Goal: Complete application form: Complete application form

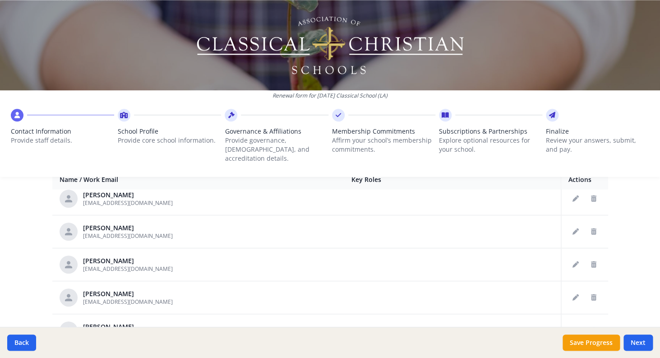
scroll to position [772, 0]
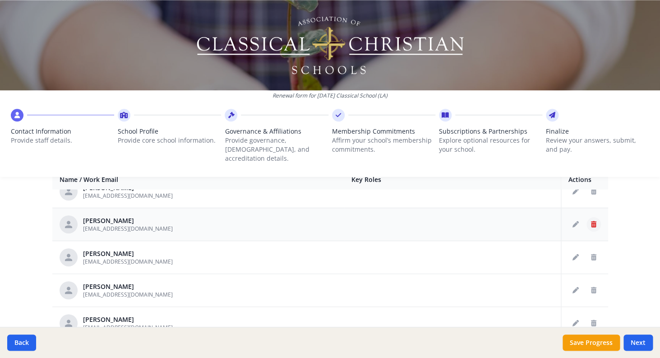
click at [596, 221] on icon "Delete staff" at bounding box center [593, 224] width 5 height 6
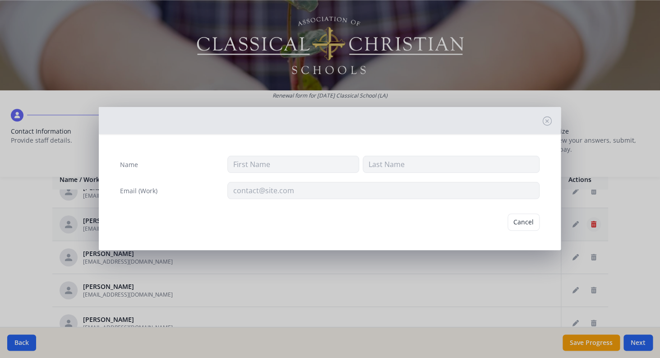
type input "[PERSON_NAME]"
type input "[EMAIL_ADDRESS][DOMAIN_NAME]"
click at [519, 220] on button "Delete" at bounding box center [524, 221] width 31 height 17
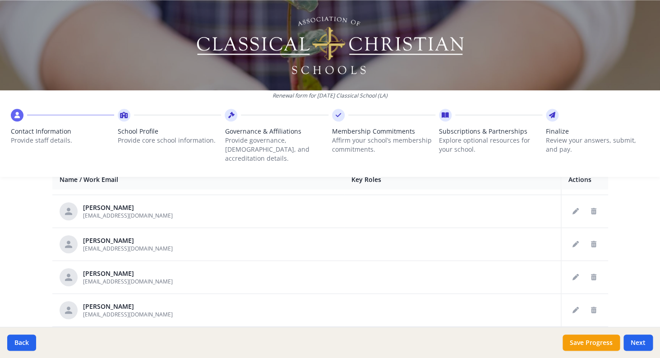
scroll to position [752, 0]
click at [594, 241] on icon "Delete staff" at bounding box center [593, 244] width 5 height 6
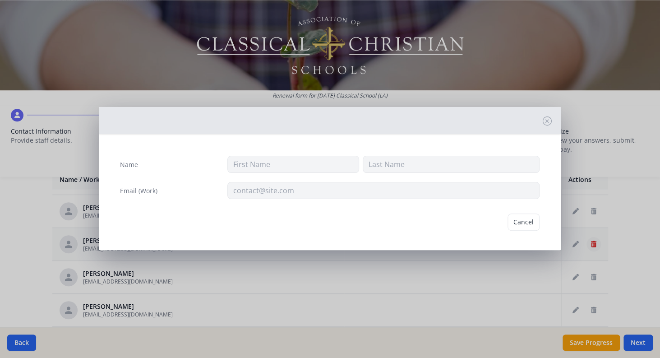
type input "[PERSON_NAME]"
type input "Miles"
type input "[EMAIL_ADDRESS][DOMAIN_NAME]"
click at [526, 222] on button "Delete" at bounding box center [524, 221] width 31 height 17
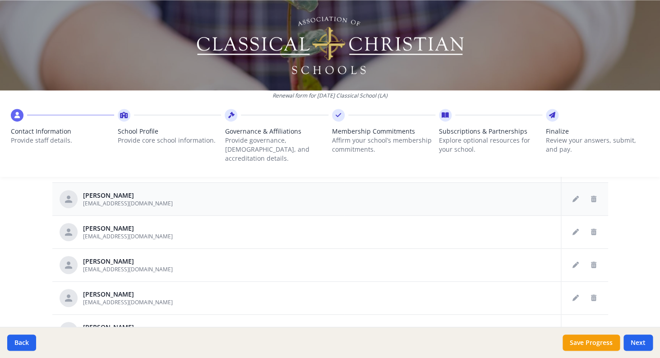
scroll to position [443, 0]
click at [594, 227] on icon "Delete staff" at bounding box center [593, 230] width 5 height 6
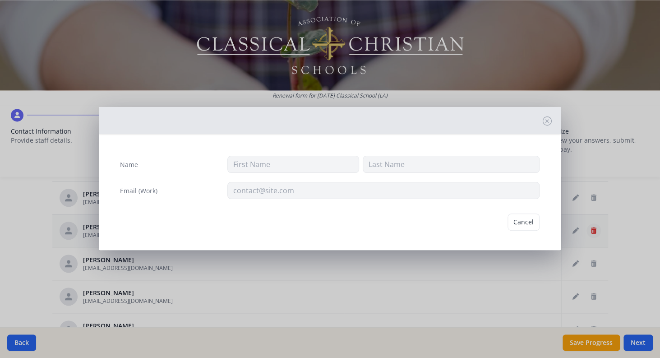
type input "[PERSON_NAME]"
type input "[EMAIL_ADDRESS][DOMAIN_NAME]"
click at [524, 219] on button "Delete" at bounding box center [524, 221] width 31 height 17
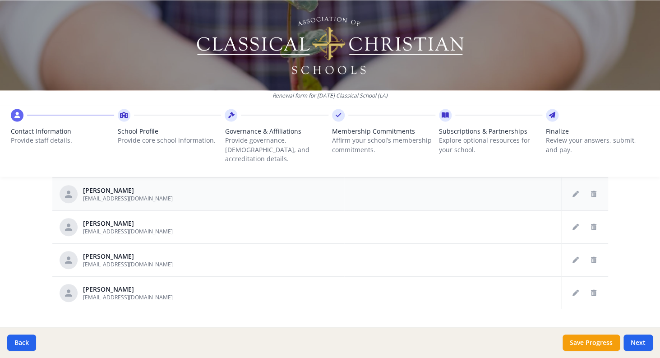
scroll to position [514, 0]
click at [595, 289] on icon "Delete staff" at bounding box center [593, 292] width 5 height 6
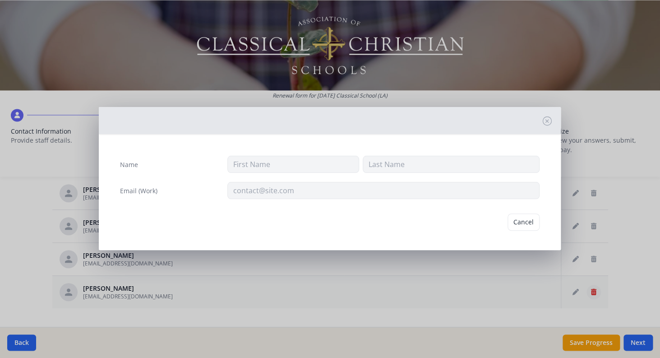
type input "[PERSON_NAME]"
type input "[EMAIL_ADDRESS][DOMAIN_NAME]"
click at [522, 223] on button "Delete" at bounding box center [524, 221] width 31 height 17
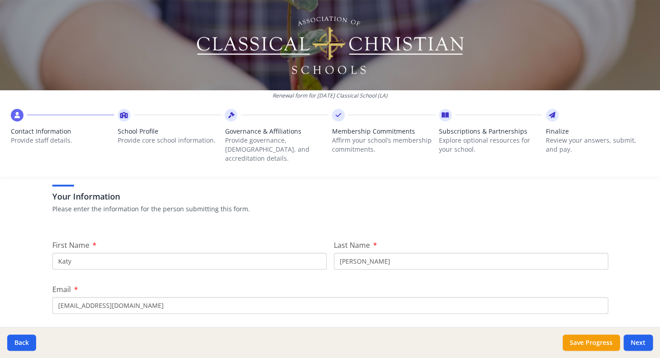
scroll to position [58, 0]
drag, startPoint x: 118, startPoint y: 253, endPoint x: 0, endPoint y: 240, distance: 118.9
drag, startPoint x: 78, startPoint y: 252, endPoint x: 23, endPoint y: 245, distance: 55.1
click at [52, 252] on input "Katy" at bounding box center [189, 260] width 274 height 17
type input "The Rev. Canon [PERSON_NAME]"
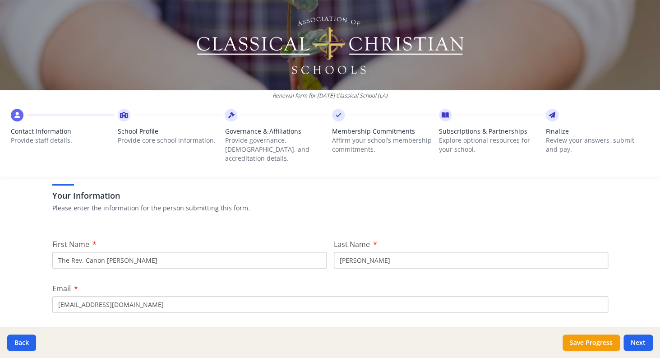
drag, startPoint x: 372, startPoint y: 254, endPoint x: 289, endPoint y: 248, distance: 83.2
click at [334, 252] on input "[PERSON_NAME]" at bounding box center [471, 260] width 274 height 17
type input "[PERSON_NAME]"
click at [404, 189] on h3 "Your Information" at bounding box center [330, 195] width 556 height 13
click at [84, 296] on input "[EMAIL_ADDRESS][DOMAIN_NAME]" at bounding box center [330, 304] width 556 height 17
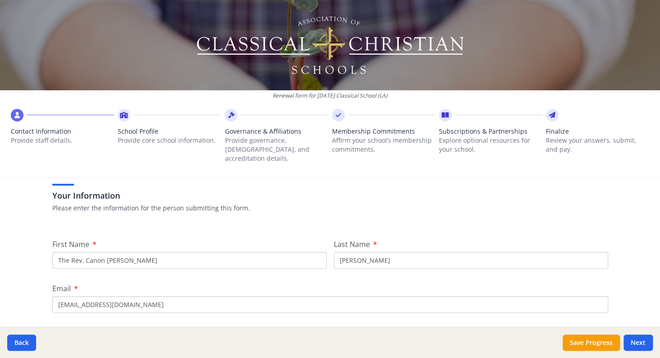
type input "[EMAIL_ADDRESS][DOMAIN_NAME]"
click at [14, 253] on div "Renewal form for [DATE] Classical School ([GEOGRAPHIC_DATA]) Contact Informatio…" at bounding box center [330, 179] width 660 height 358
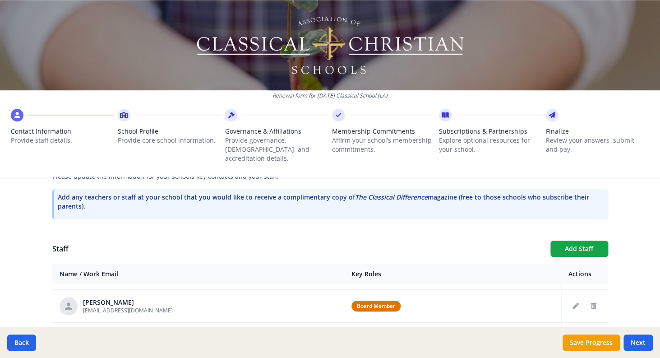
scroll to position [60, 0]
click at [596, 303] on icon "Delete staff" at bounding box center [593, 306] width 5 height 6
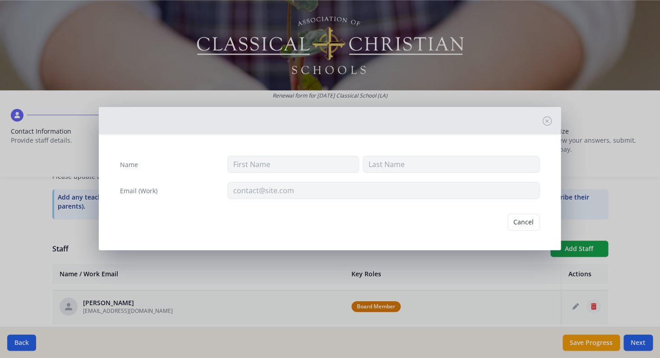
type input "[PERSON_NAME]"
type input "[EMAIL_ADDRESS][DOMAIN_NAME]"
click at [522, 224] on button "Delete" at bounding box center [524, 221] width 31 height 17
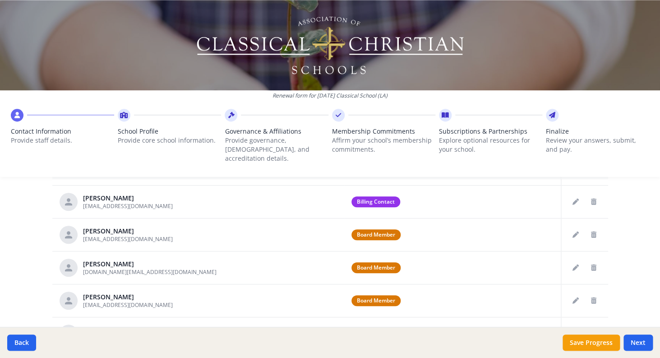
scroll to position [391, 0]
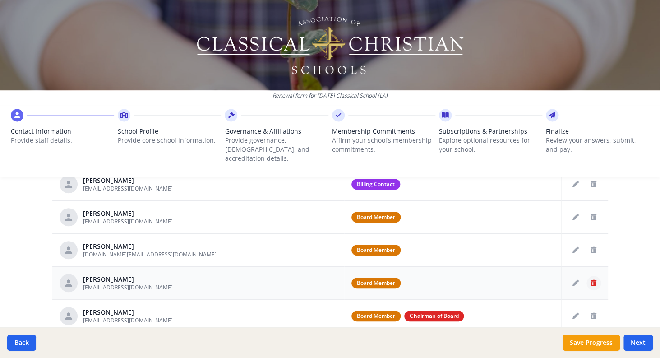
click at [595, 280] on icon "Delete staff" at bounding box center [593, 283] width 5 height 6
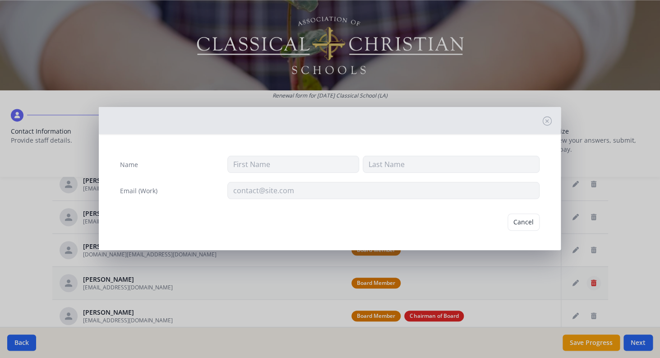
type input "[PERSON_NAME]"
type input "[EMAIL_ADDRESS][DOMAIN_NAME]"
click at [524, 220] on button "Delete" at bounding box center [524, 221] width 31 height 17
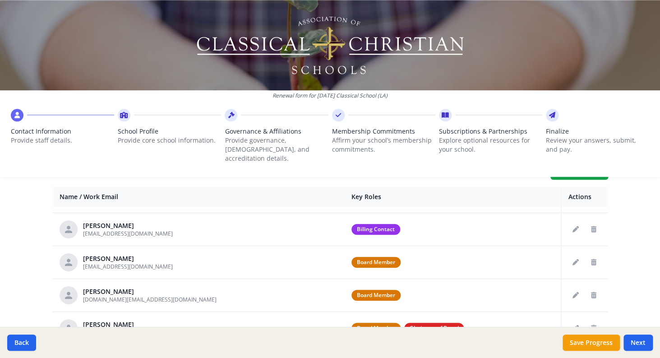
scroll to position [342, 0]
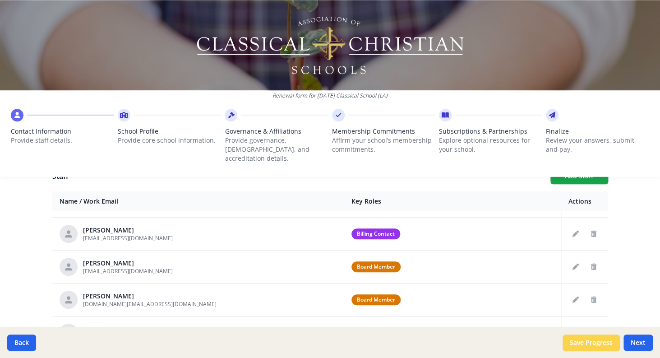
click at [598, 341] on button "Save Progress" at bounding box center [591, 342] width 57 height 16
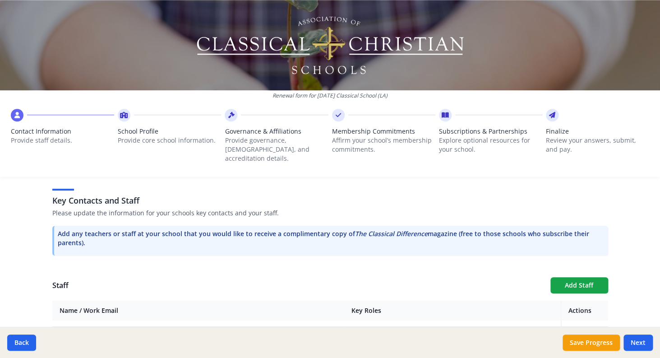
scroll to position [233, 0]
click at [569, 278] on button "Add Staff" at bounding box center [580, 285] width 58 height 16
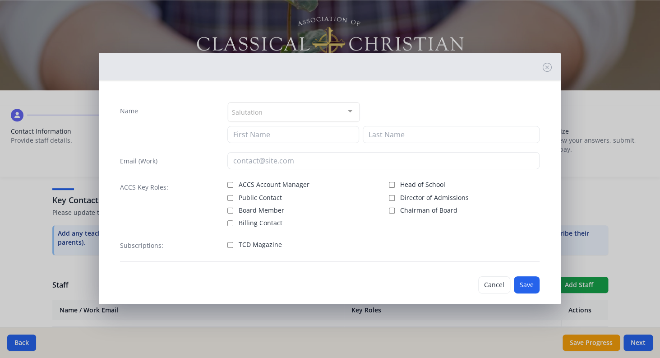
click at [353, 113] on div at bounding box center [350, 111] width 18 height 17
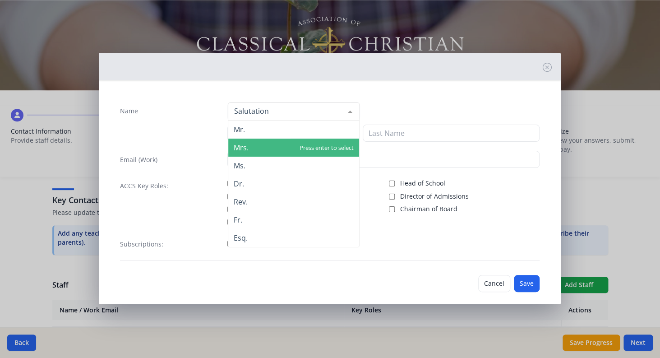
click at [290, 154] on span "Mrs." at bounding box center [293, 148] width 131 height 18
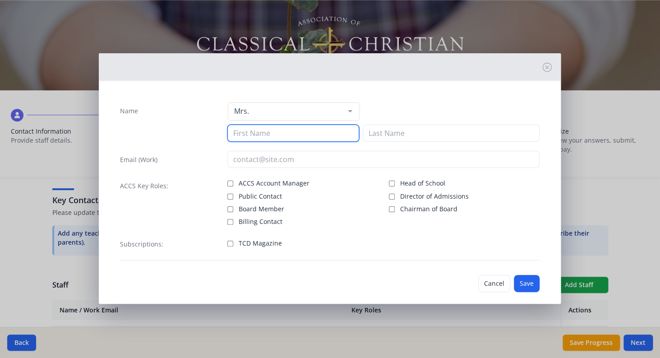
click at [255, 132] on input at bounding box center [293, 133] width 132 height 17
type input "[PERSON_NAME]"
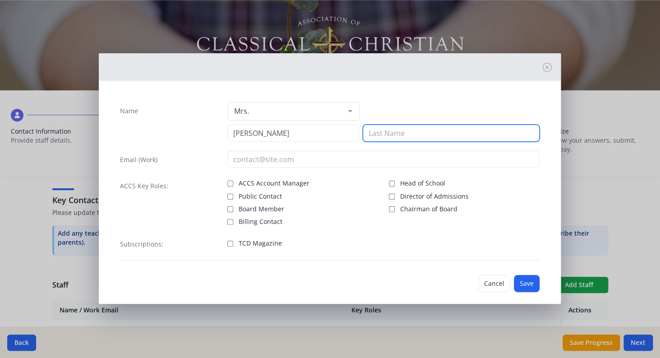
click at [381, 132] on input at bounding box center [451, 133] width 177 height 17
type input "[PERSON_NAME]"
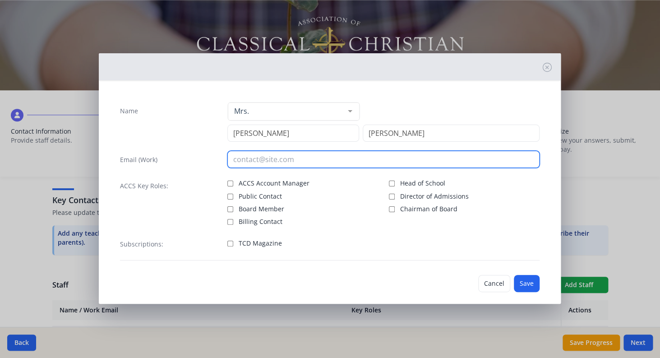
click at [237, 162] on input "email" at bounding box center [383, 159] width 313 height 17
type input "[EMAIL_ADDRESS][DOMAIN_NAME]"
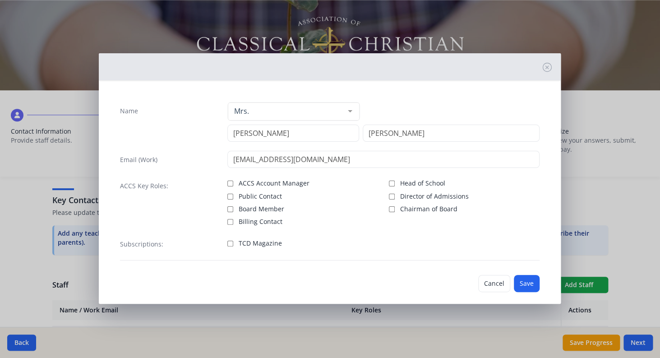
click at [232, 199] on input "Public Contact" at bounding box center [230, 197] width 6 height 6
checkbox input "true"
click at [526, 284] on button "Save" at bounding box center [527, 283] width 26 height 17
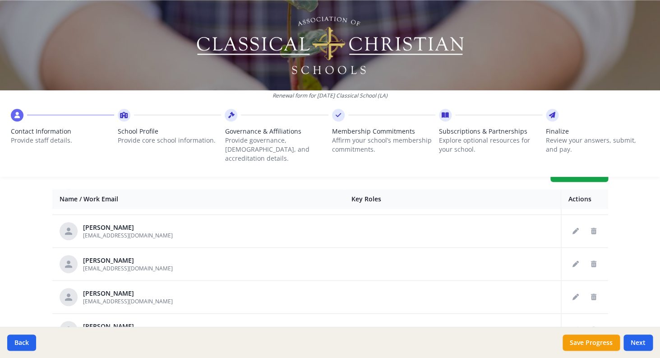
scroll to position [345, 0]
click at [572, 223] on button "Edit staff" at bounding box center [576, 230] width 14 height 14
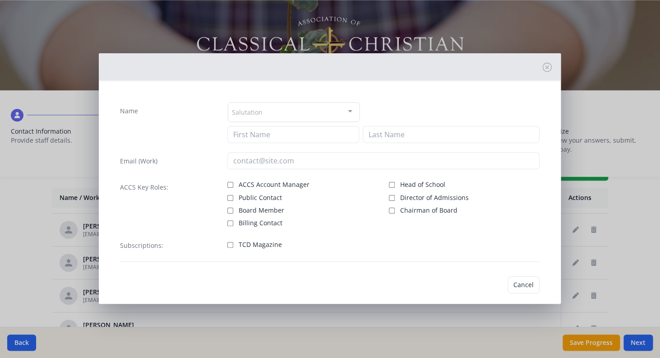
type input "[PERSON_NAME]"
type input "[EMAIL_ADDRESS][DOMAIN_NAME]"
click at [349, 113] on div at bounding box center [350, 111] width 18 height 17
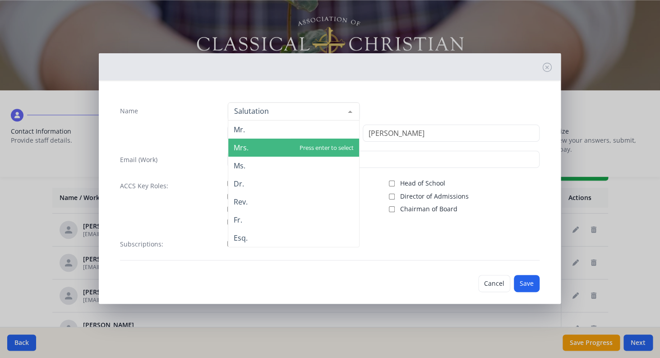
click at [271, 149] on span "Mrs." at bounding box center [293, 148] width 131 height 18
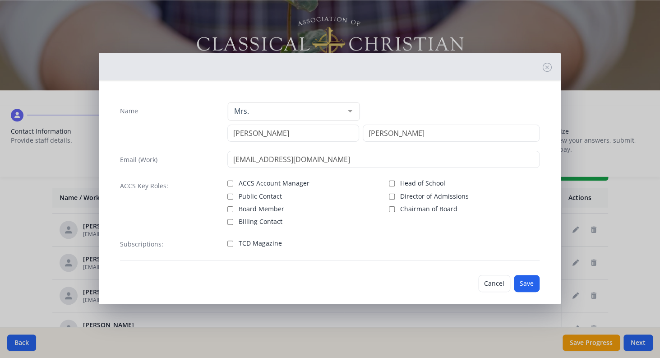
click at [393, 182] on input "Head of School" at bounding box center [392, 184] width 6 height 6
checkbox input "true"
click at [527, 285] on button "Save" at bounding box center [527, 283] width 26 height 17
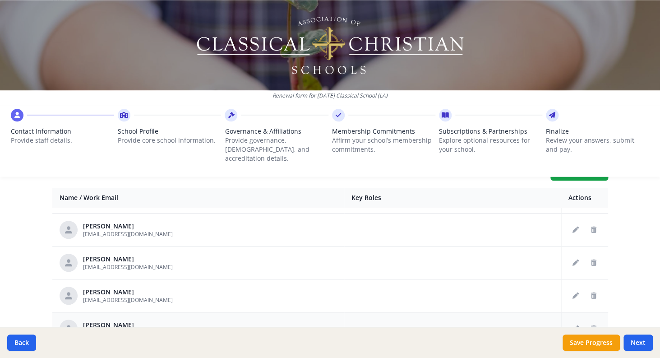
scroll to position [617, 0]
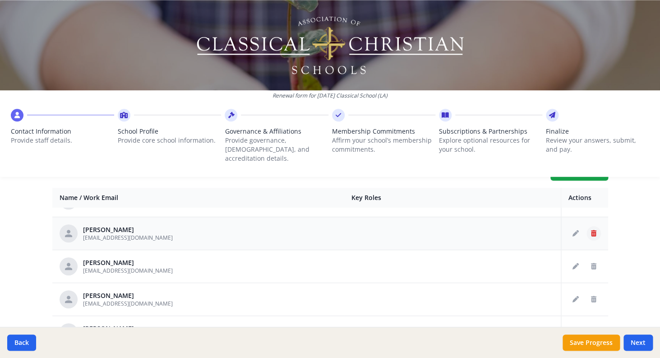
click at [597, 226] on button "Delete staff" at bounding box center [594, 233] width 14 height 14
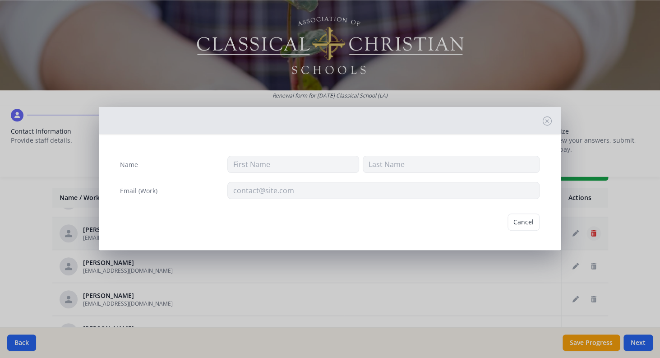
click at [597, 226] on div "Name Email (Work) Cancel" at bounding box center [330, 179] width 660 height 358
type input "Katy"
type input "[PERSON_NAME]"
type input "[EMAIL_ADDRESS][DOMAIN_NAME]"
click at [533, 221] on button "Delete" at bounding box center [524, 221] width 31 height 17
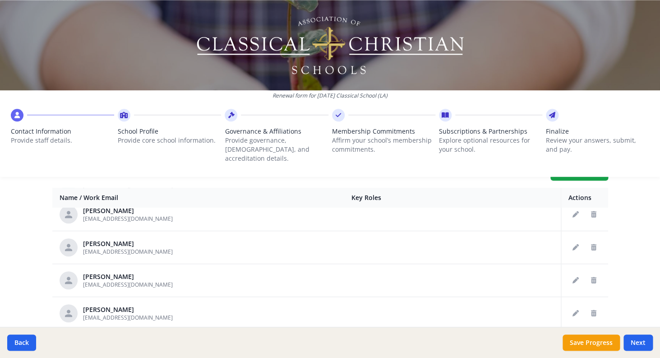
scroll to position [496, 0]
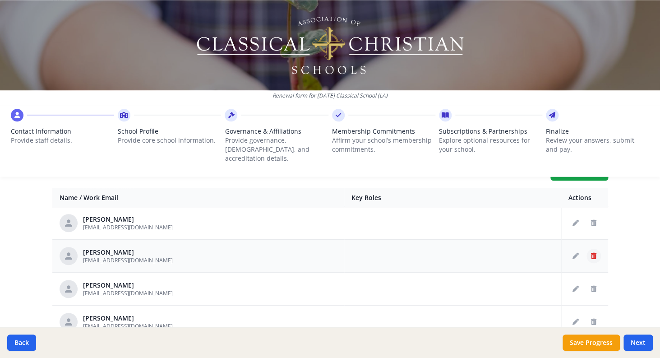
click at [594, 253] on icon "Delete staff" at bounding box center [593, 256] width 5 height 6
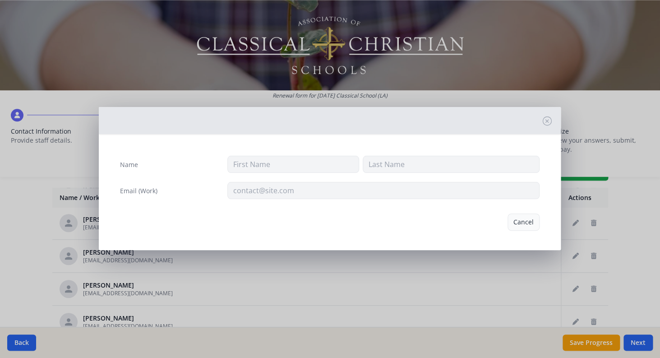
type input "[PERSON_NAME]"
type input "Deutsch"
type input "[EMAIL_ADDRESS][DOMAIN_NAME]"
click at [520, 220] on button "Delete" at bounding box center [524, 221] width 31 height 17
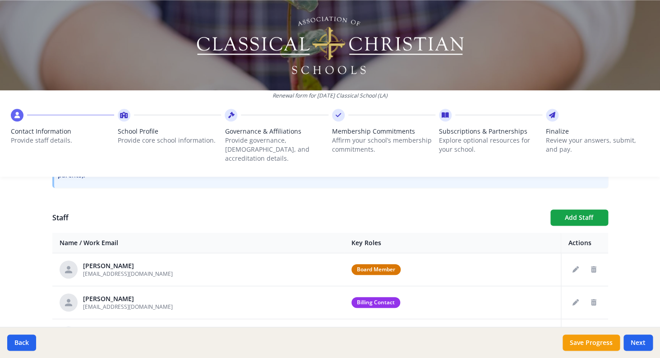
scroll to position [298, 0]
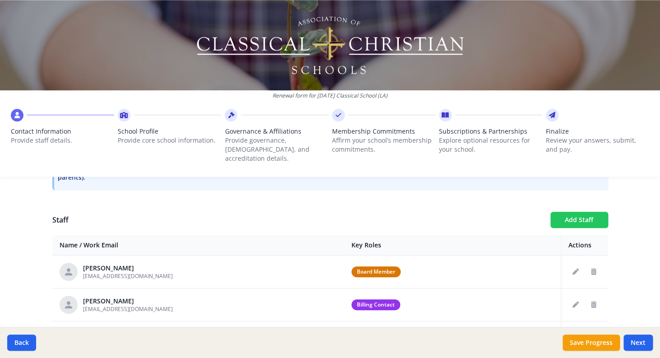
click at [575, 212] on button "Add Staff" at bounding box center [580, 220] width 58 height 16
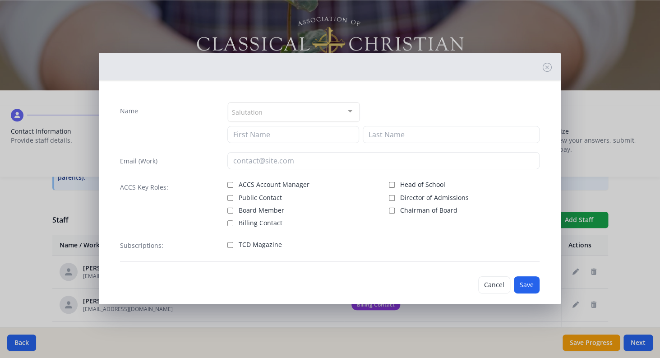
click at [348, 114] on div at bounding box center [350, 111] width 18 height 17
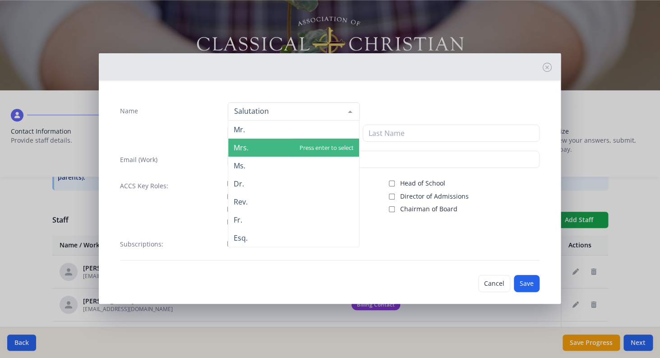
click at [273, 148] on span "Mrs." at bounding box center [293, 148] width 131 height 18
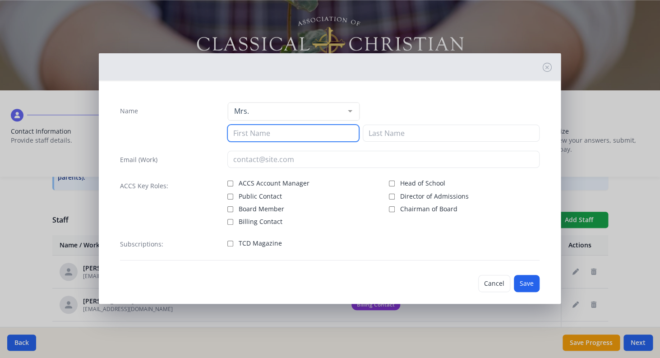
click at [258, 136] on input at bounding box center [293, 133] width 132 height 17
type input "[PERSON_NAME]"
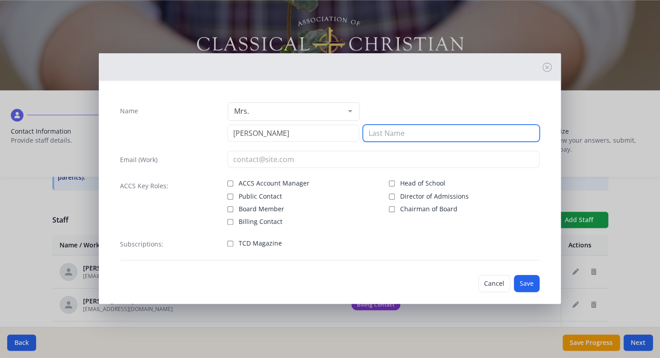
click at [381, 131] on input at bounding box center [451, 133] width 177 height 17
type input "[PERSON_NAME]"
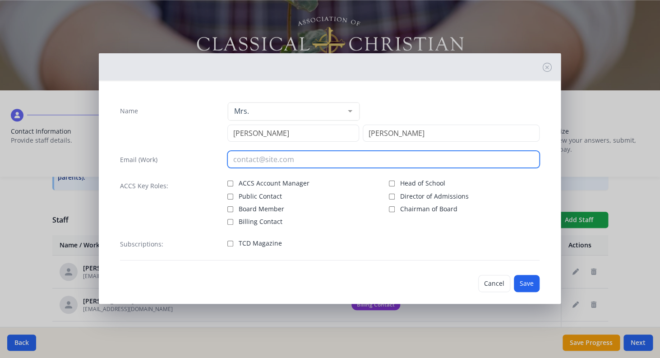
click at [252, 157] on input "email" at bounding box center [383, 159] width 313 height 17
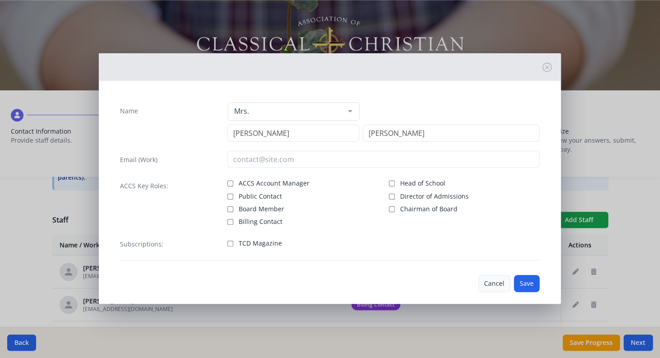
click at [492, 284] on button "Cancel" at bounding box center [494, 283] width 32 height 17
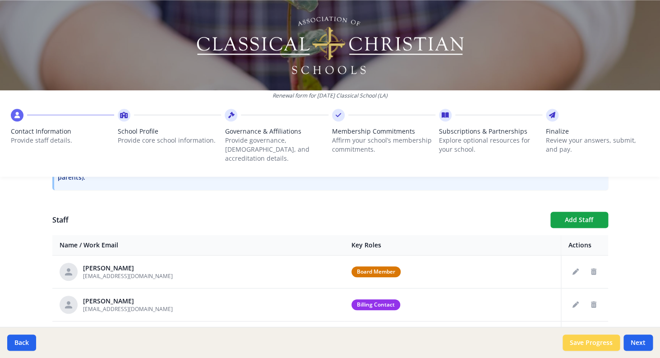
click at [606, 339] on button "Save Progress" at bounding box center [591, 342] width 57 height 16
